Goal: Leave review/rating

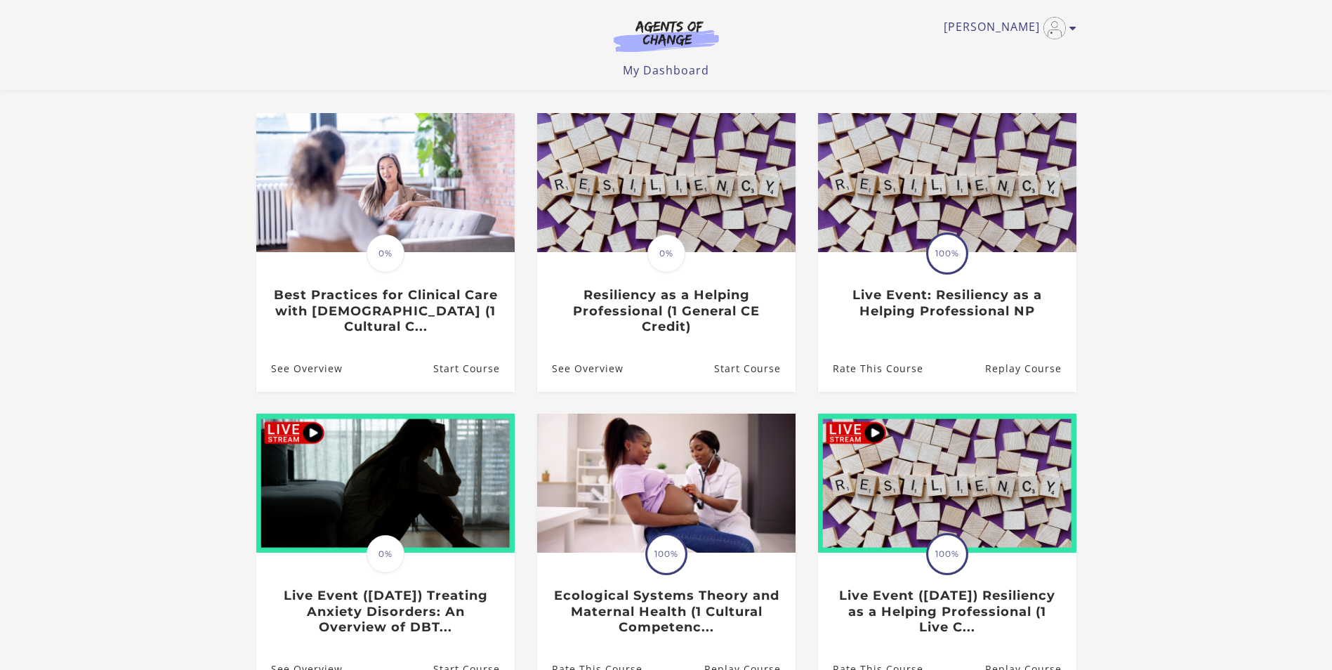
scroll to position [211, 0]
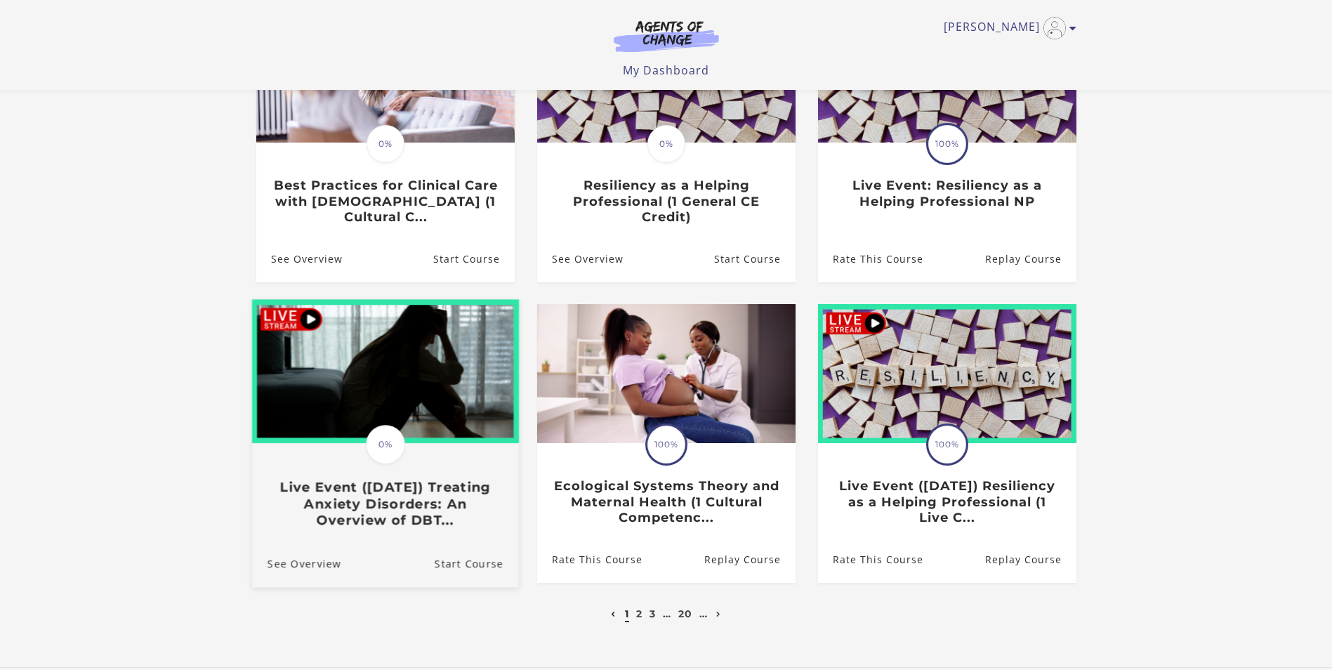
click at [427, 506] on h3 "Live Event (8/22/25) Treating Anxiety Disorders: An Overview of DBT..." at bounding box center [385, 504] width 236 height 49
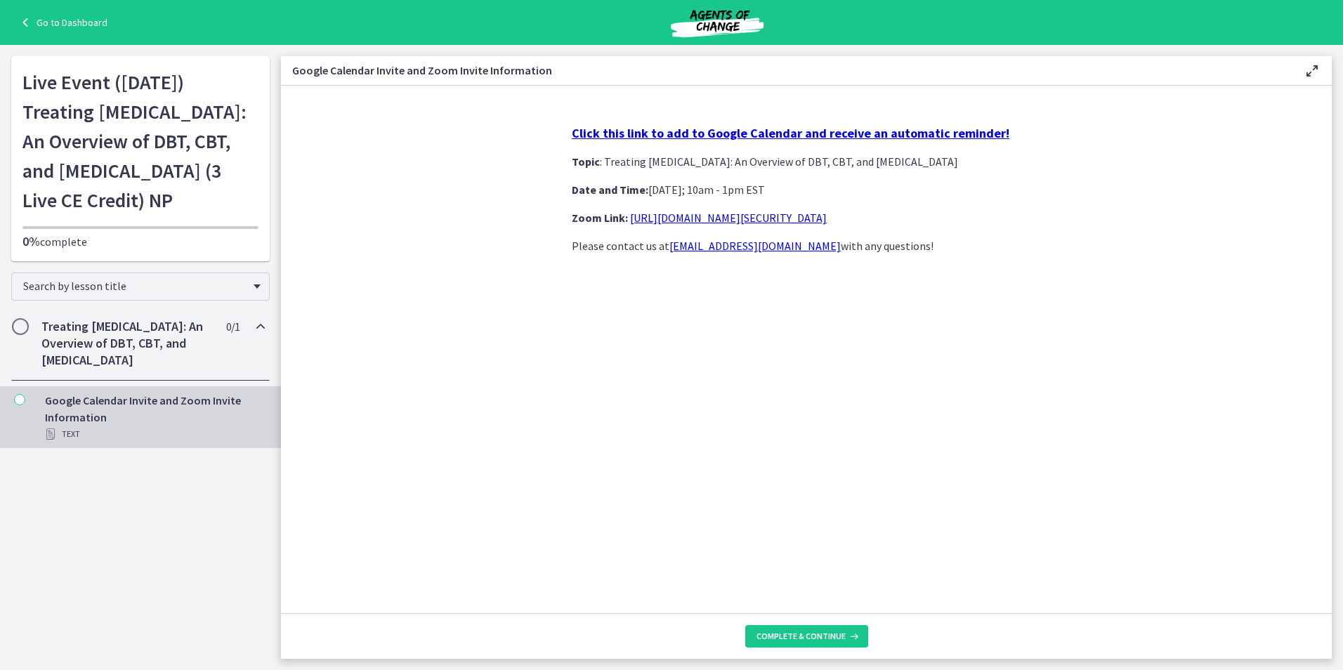
click at [721, 217] on link "https://us02web.zoom.us/j/85845271607?pwd=aTkx6u1HwK5ErGDRgavMk0POmwi4Vi.1" at bounding box center [728, 218] width 197 height 14
click at [506, 240] on section "Click this link to add to Google Calendar and receive an automatic reminder! To…" at bounding box center [806, 349] width 1051 height 527
click at [832, 638] on span "Complete & continue" at bounding box center [800, 636] width 89 height 11
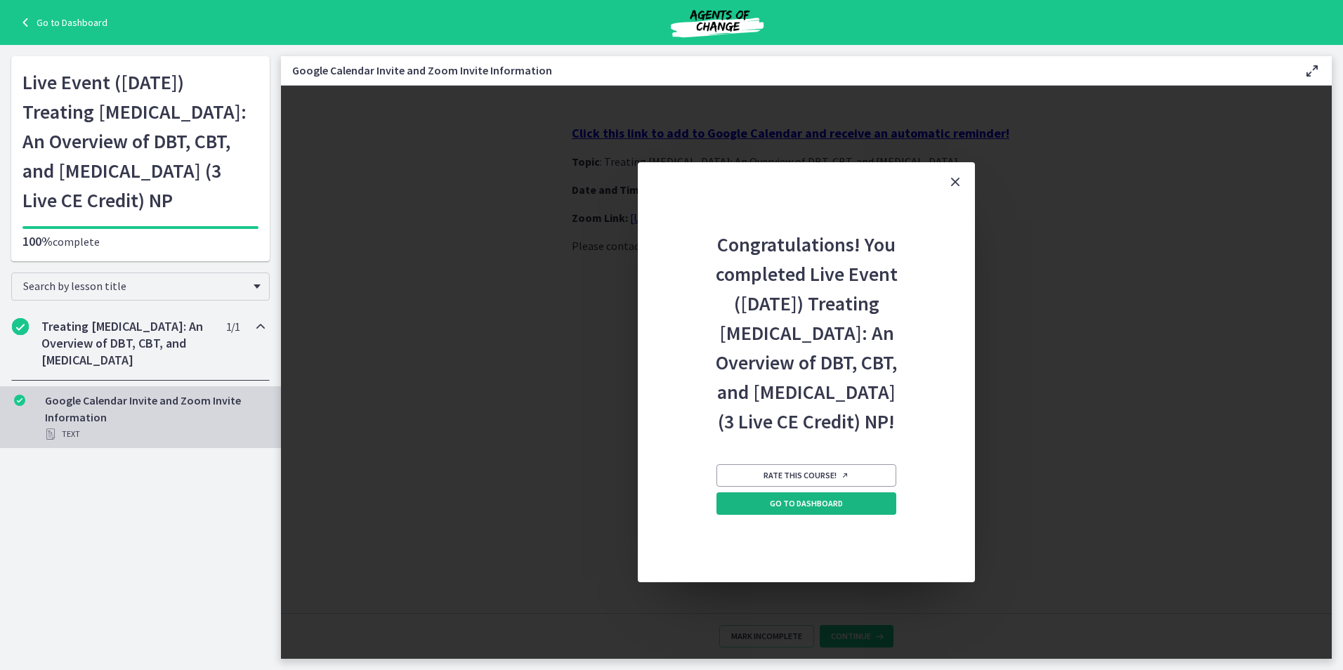
click at [780, 509] on span "Go to Dashboard" at bounding box center [806, 503] width 73 height 11
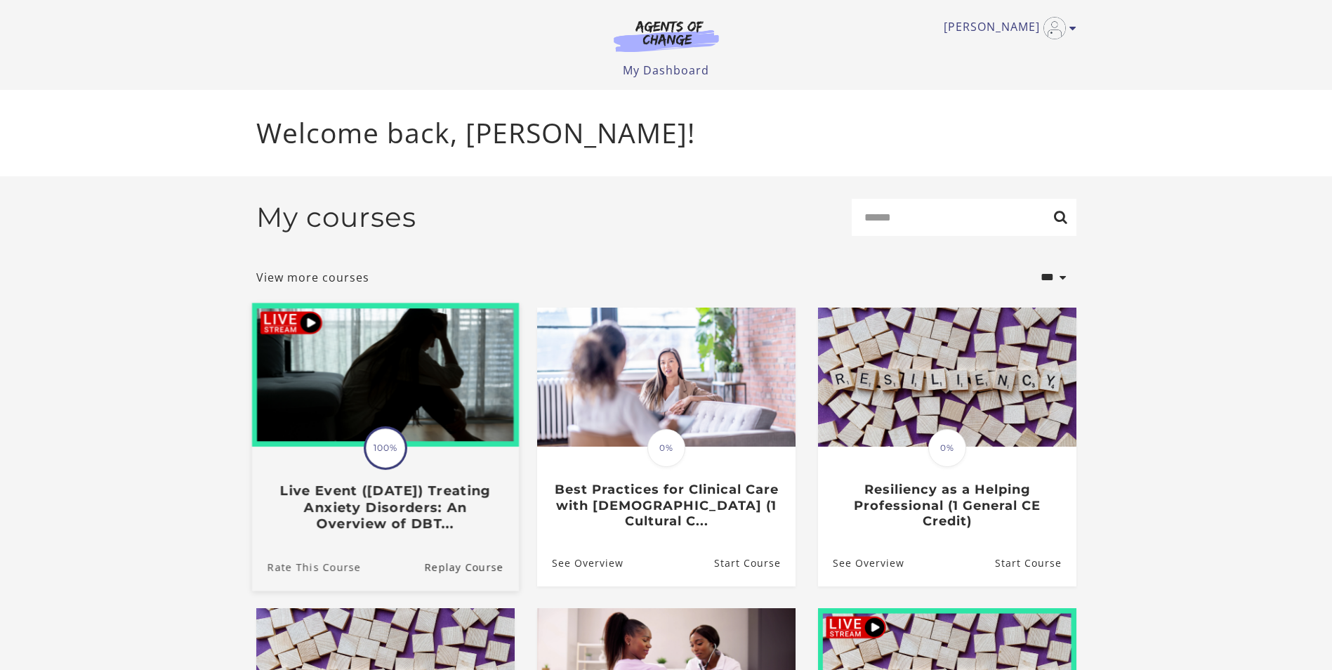
click at [325, 573] on link "Rate This Course" at bounding box center [305, 566] width 109 height 47
